Goal: Task Accomplishment & Management: Manage account settings

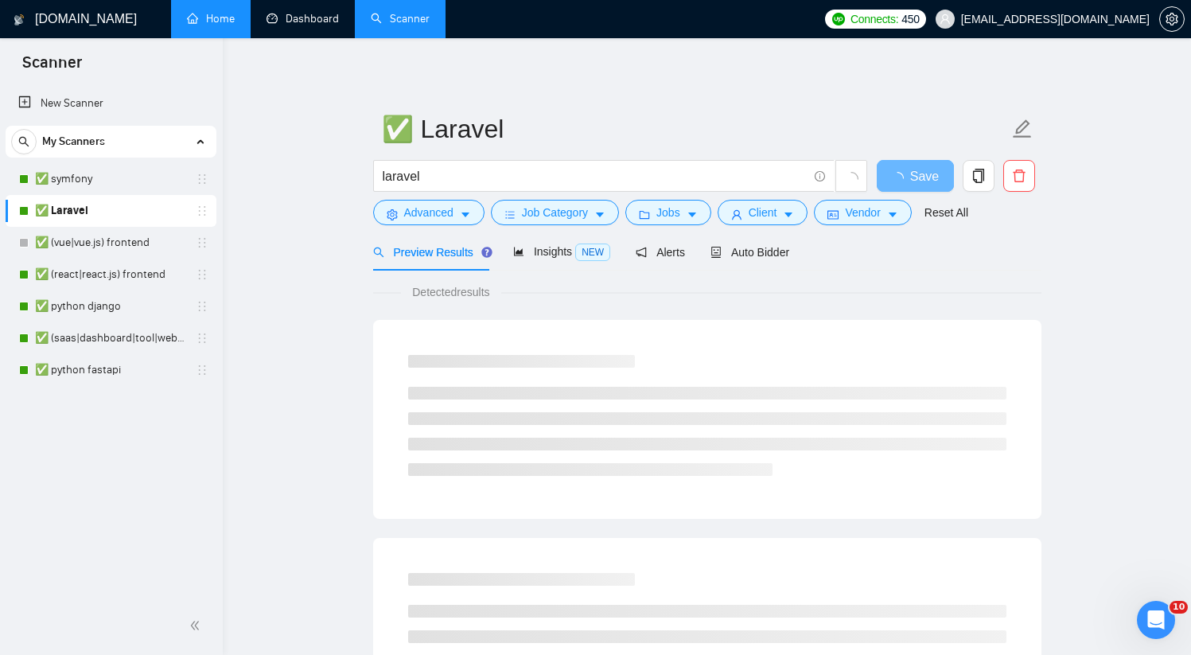
click at [235, 22] on link "Home" at bounding box center [211, 19] width 48 height 14
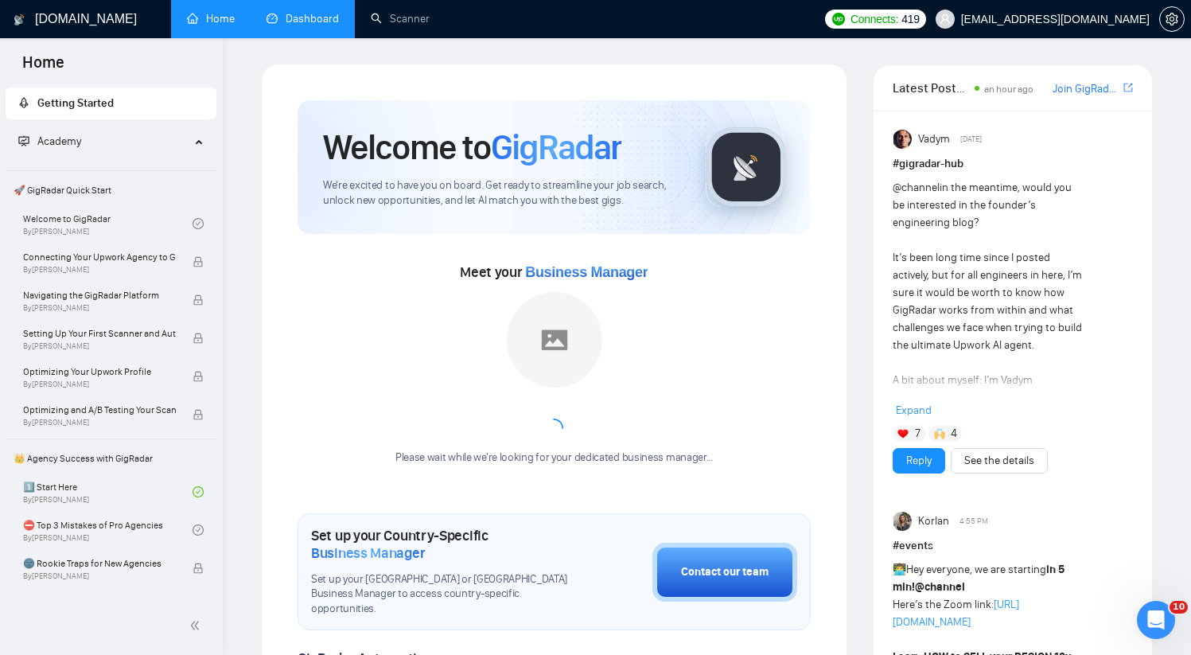
click at [287, 25] on link "Dashboard" at bounding box center [303, 19] width 72 height 14
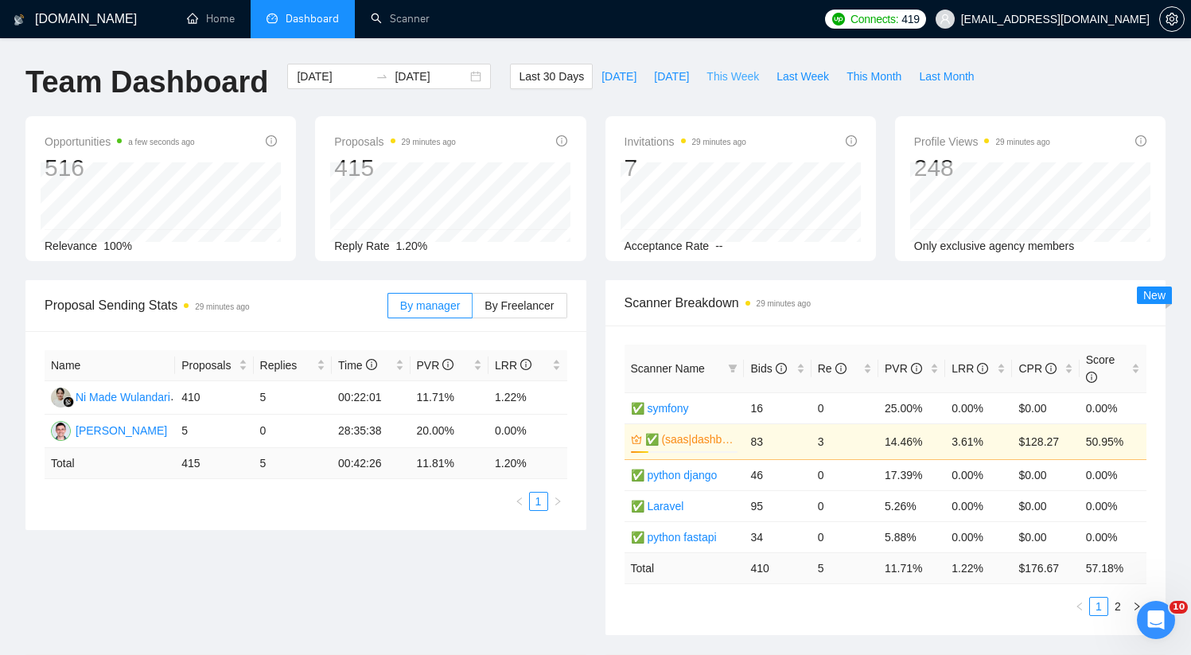
click at [746, 81] on span "This Week" at bounding box center [733, 77] width 53 height 18
type input "[DATE]"
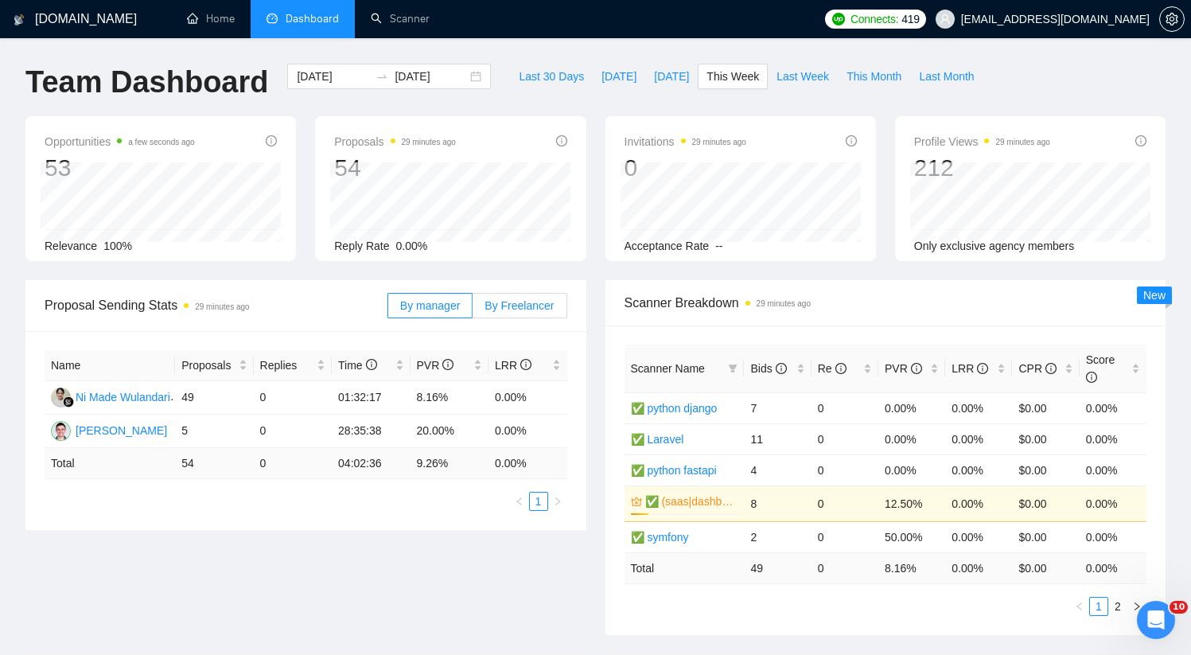
click at [498, 314] on label "By Freelancer" at bounding box center [520, 305] width 94 height 25
click at [473, 310] on input "By Freelancer" at bounding box center [473, 310] width 0 height 0
click at [428, 301] on span "By manager" at bounding box center [430, 305] width 60 height 13
click at [388, 310] on input "By manager" at bounding box center [388, 310] width 0 height 0
click at [522, 305] on span "By Freelancer" at bounding box center [519, 305] width 69 height 13
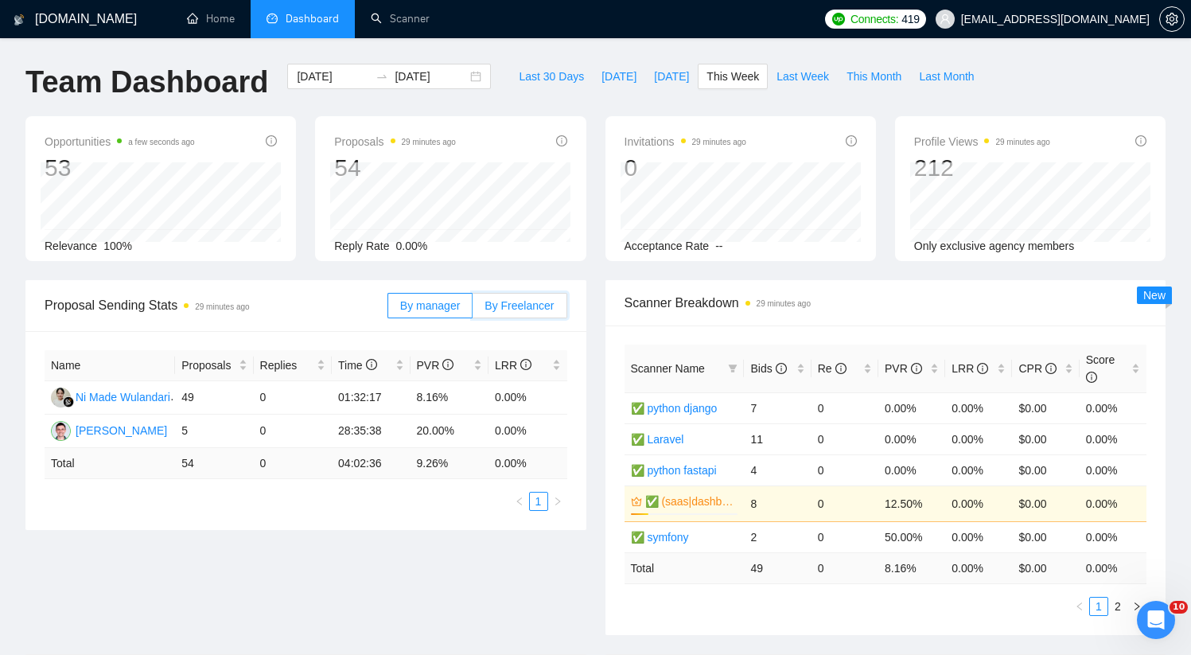
click at [473, 310] on input "By Freelancer" at bounding box center [473, 310] width 0 height 0
click at [622, 83] on button "[DATE]" at bounding box center [619, 76] width 53 height 25
type input "[DATE]"
